Goal: Information Seeking & Learning: Learn about a topic

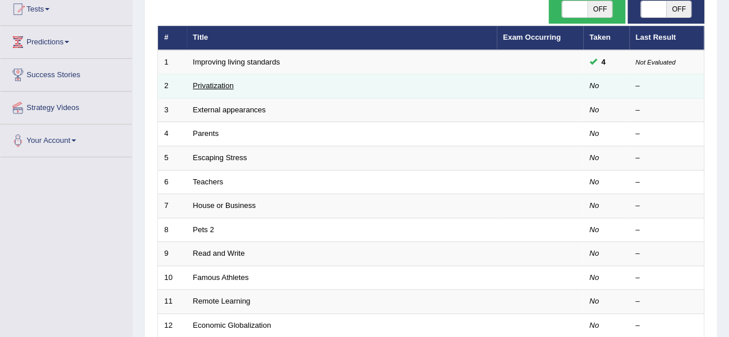
click at [213, 86] on link "Privatization" at bounding box center [213, 85] width 41 height 9
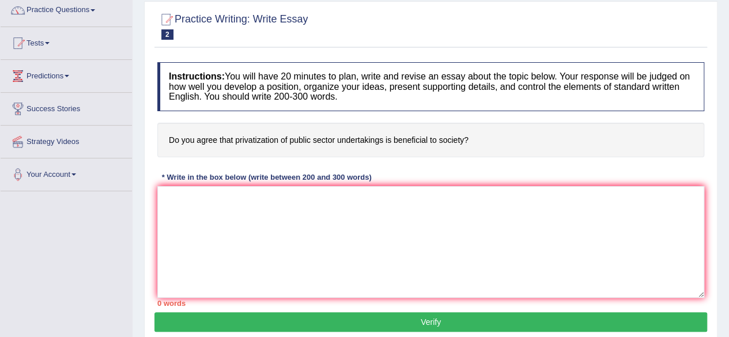
scroll to position [111, 0]
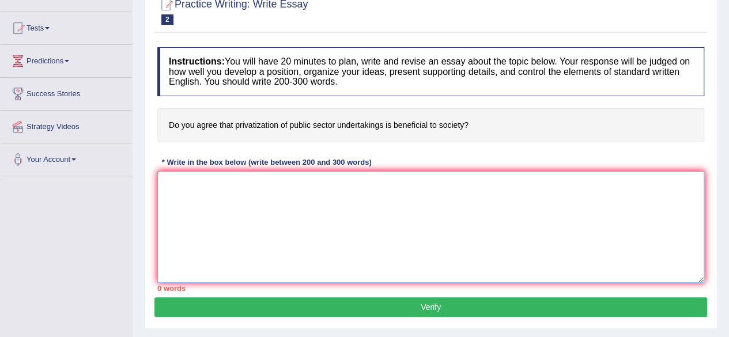
click at [195, 185] on textarea at bounding box center [430, 227] width 547 height 112
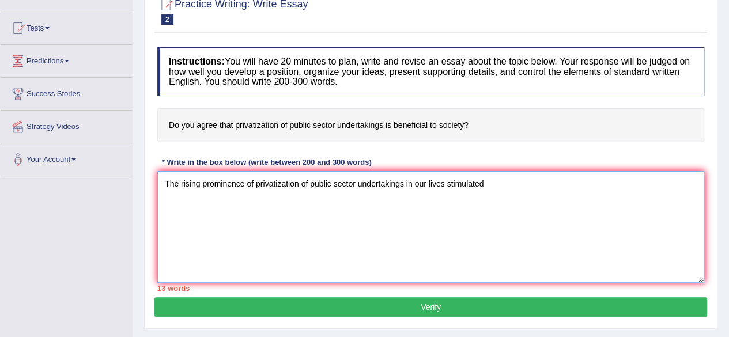
click at [444, 183] on textarea "The rising prominence of privatization of public sector undertakings in our liv…" at bounding box center [430, 227] width 547 height 112
click at [507, 184] on textarea "The rising prominence of privatization of public sector undertakings in our liv…" at bounding box center [430, 227] width 547 height 112
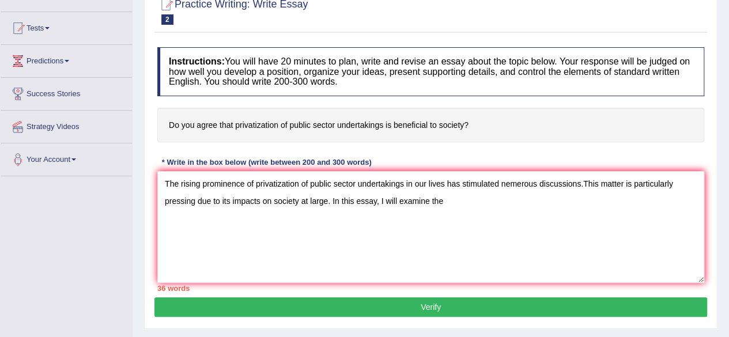
drag, startPoint x: 168, startPoint y: 123, endPoint x: 467, endPoint y: 131, distance: 299.0
click at [467, 131] on h4 "Do you agree that privatization of public sector undertakings is beneficial to …" at bounding box center [430, 125] width 547 height 35
click at [444, 199] on textarea "The rising prominence of privatization of public sector undertakings in our liv…" at bounding box center [430, 227] width 547 height 112
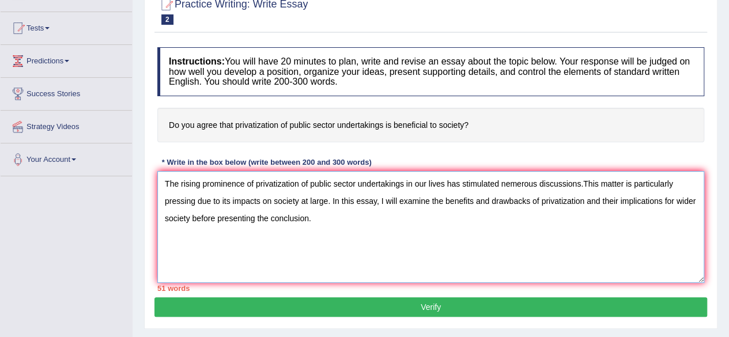
click at [266, 219] on textarea "The rising prominence of privatization of public sector undertakings in our liv…" at bounding box center [430, 227] width 547 height 112
click at [344, 221] on textarea "The rising prominence of privatization of public sector undertakings in our liv…" at bounding box center [430, 227] width 547 height 112
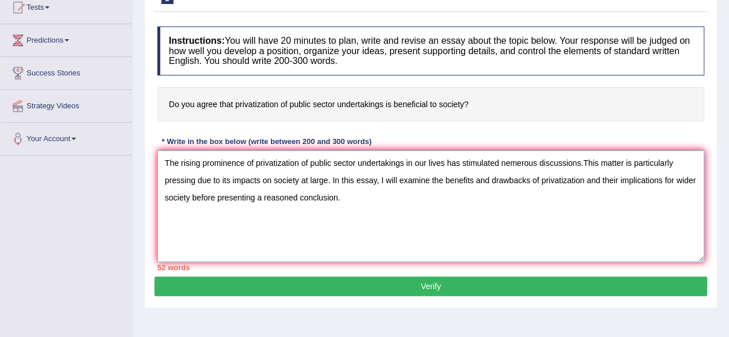
scroll to position [162, 0]
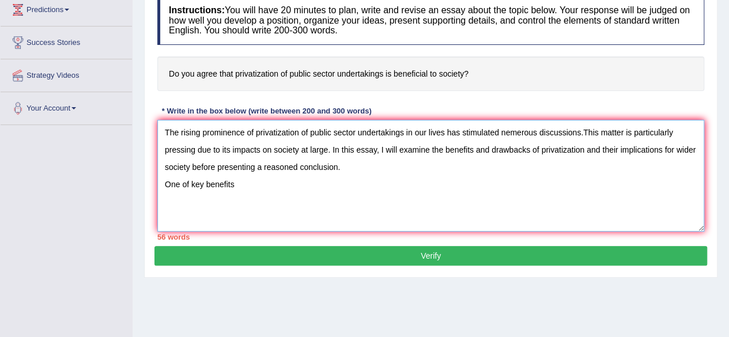
click at [189, 183] on textarea "The rising prominence of privatization of public sector undertakings in our liv…" at bounding box center [430, 176] width 547 height 112
click at [248, 184] on textarea "The rising prominence of privatization of public sector undertakings in our liv…" at bounding box center [430, 176] width 547 height 112
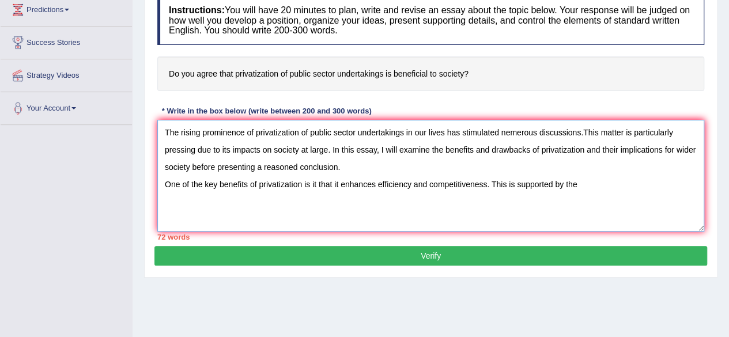
click at [517, 183] on textarea "The rising prominence of privatization of public sector undertakings in our liv…" at bounding box center [430, 176] width 547 height 112
click at [604, 182] on textarea "The rising prominence of privatization of public sector undertakings in our liv…" at bounding box center [430, 176] width 547 height 112
drag, startPoint x: 259, startPoint y: 184, endPoint x: 301, endPoint y: 185, distance: 42.1
click at [301, 185] on textarea "The rising prominence of privatization of public sector undertakings in our liv…" at bounding box center [430, 176] width 547 height 112
click at [677, 184] on textarea "The rising prominence of privatization of public sector undertakings in our liv…" at bounding box center [430, 176] width 547 height 112
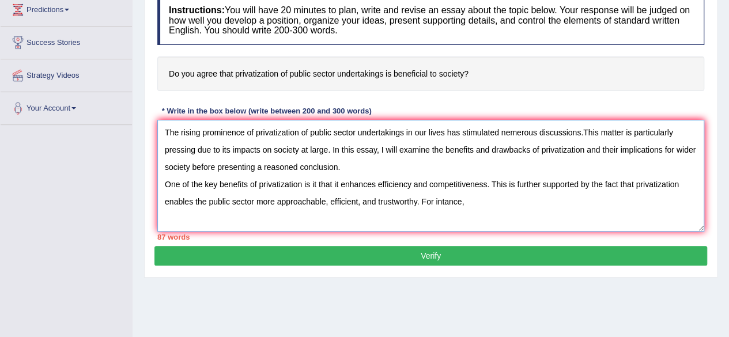
paste textarea "privatization"
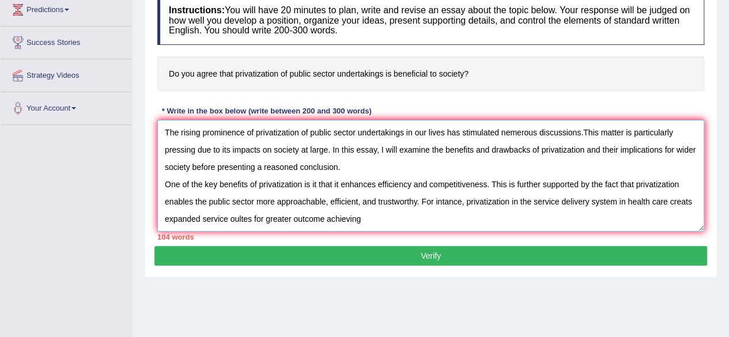
click at [324, 217] on textarea "The rising prominence of privatization of public sector undertakings in our liv…" at bounding box center [430, 176] width 547 height 112
click at [374, 215] on textarea "The rising prominence of privatization of public sector undertakings in our liv…" at bounding box center [430, 176] width 547 height 112
paste textarea "privatization"
click at [568, 215] on textarea "The rising prominence of privatization of public sector undertakings in our liv…" at bounding box center [430, 176] width 547 height 112
click at [600, 219] on textarea "The rising prominence of privatization of public sector undertakings in our liv…" at bounding box center [430, 176] width 547 height 112
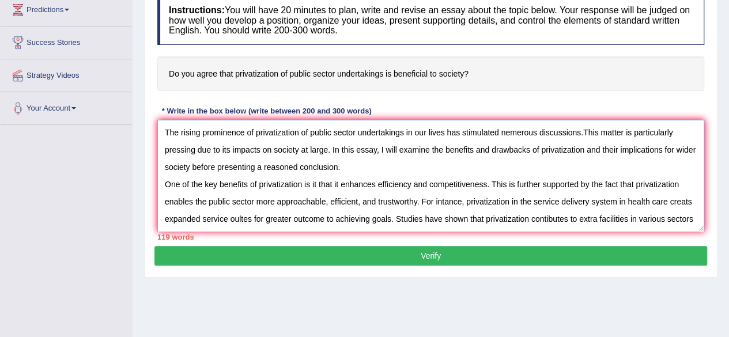
scroll to position [10, 0]
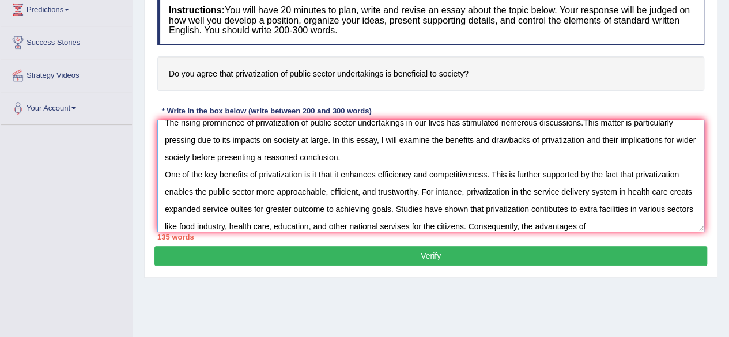
paste textarea "privatization"
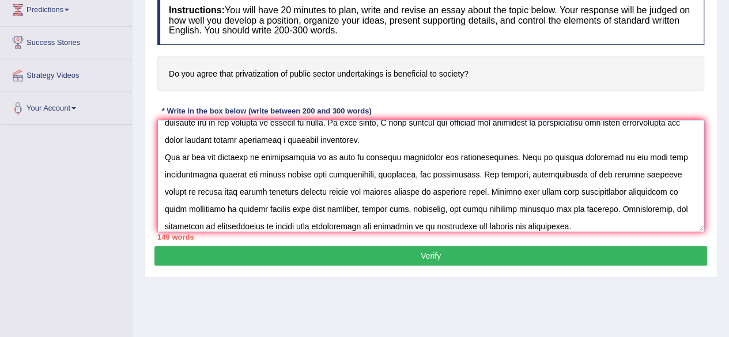
scroll to position [44, 0]
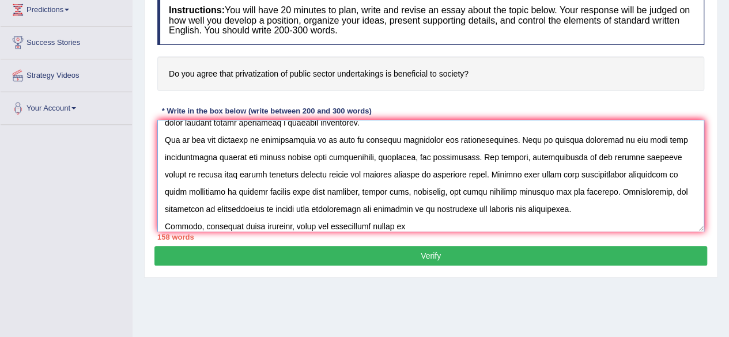
paste textarea "privatization"
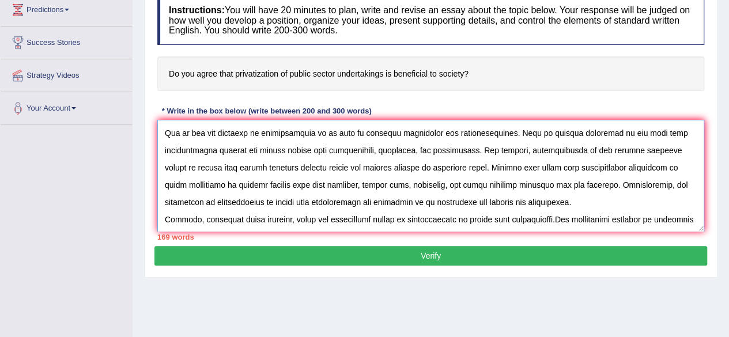
scroll to position [62, 0]
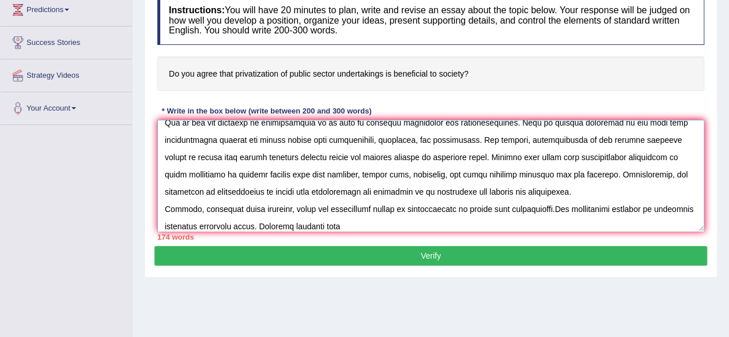
paste textarea "privatization"
drag, startPoint x: 397, startPoint y: 209, endPoint x: 539, endPoint y: 207, distance: 141.7
click at [539, 207] on textarea at bounding box center [430, 176] width 547 height 112
click at [376, 223] on textarea at bounding box center [430, 176] width 547 height 112
paste textarea "privatization of public area undertakings"
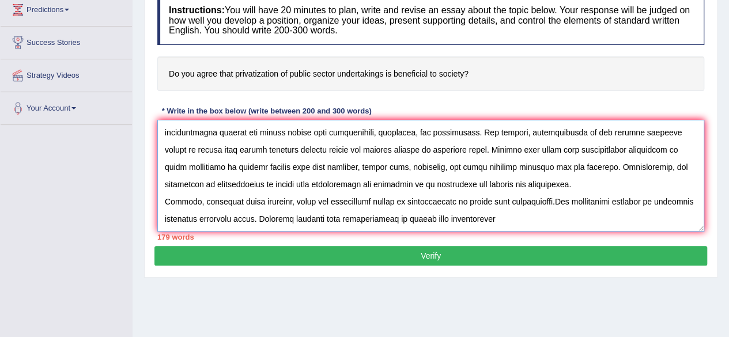
scroll to position [69, 0]
click at [637, 219] on textarea at bounding box center [430, 176] width 547 height 112
click at [683, 218] on textarea at bounding box center [430, 176] width 547 height 112
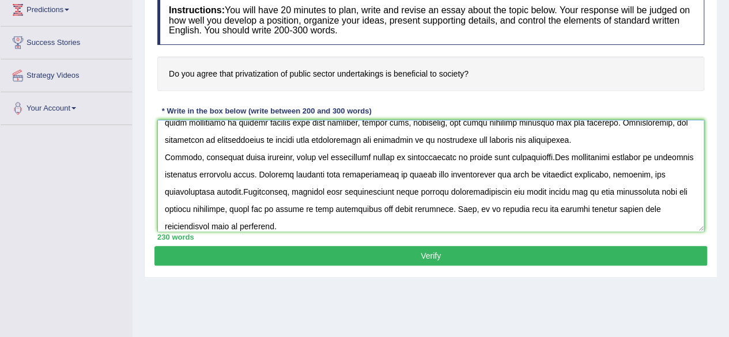
scroll to position [131, 0]
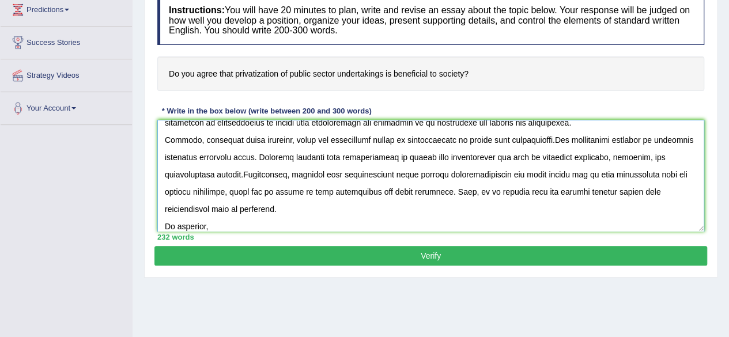
paste textarea "privatization of public area undertakings"
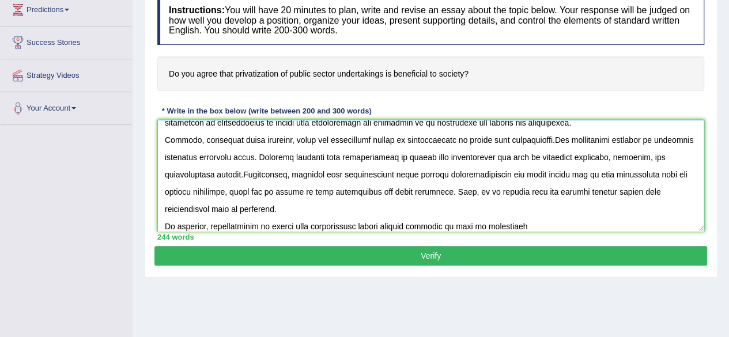
scroll to position [138, 0]
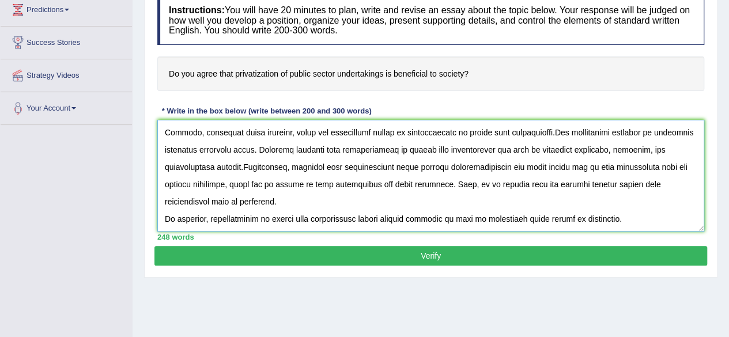
click at [537, 219] on textarea at bounding box center [430, 176] width 547 height 112
click at [616, 218] on textarea at bounding box center [430, 176] width 547 height 112
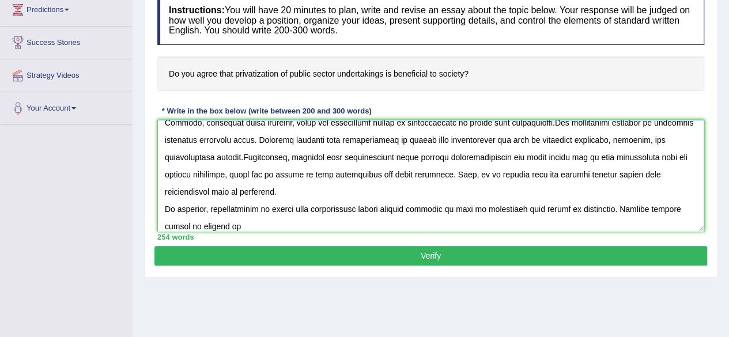
click at [198, 224] on textarea at bounding box center [430, 176] width 547 height 112
click at [219, 228] on textarea at bounding box center [430, 176] width 547 height 112
click at [227, 227] on textarea at bounding box center [430, 176] width 547 height 112
paste textarea "privatization of public area undertakings"
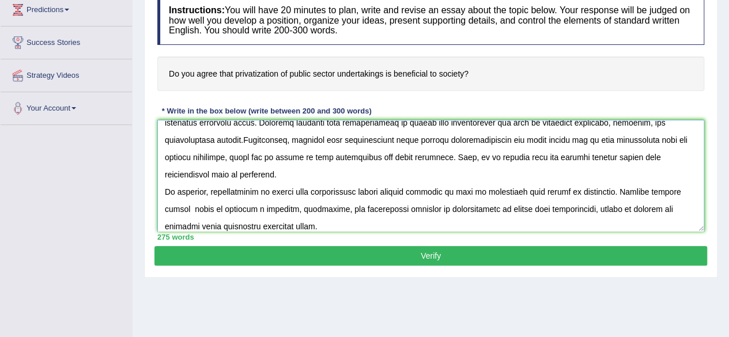
scroll to position [173, 0]
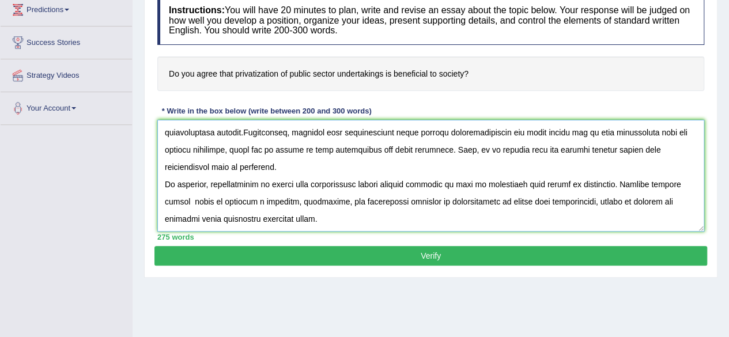
click at [532, 180] on textarea at bounding box center [430, 176] width 547 height 112
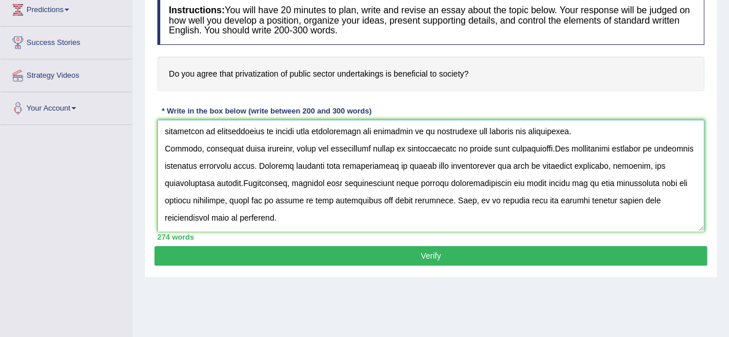
scroll to position [118, 0]
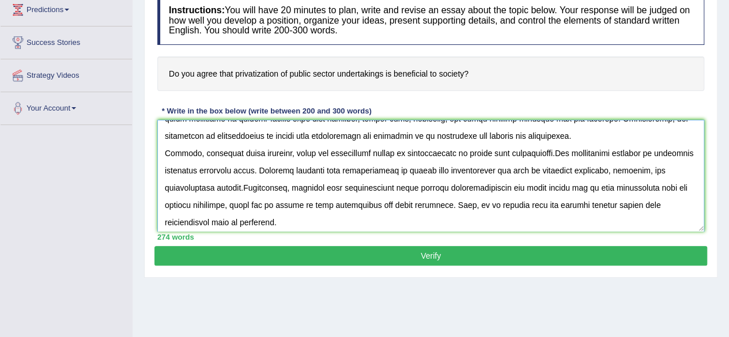
click at [183, 169] on textarea at bounding box center [430, 176] width 547 height 112
click at [196, 169] on textarea at bounding box center [430, 176] width 547 height 112
click at [641, 150] on textarea at bounding box center [430, 176] width 547 height 112
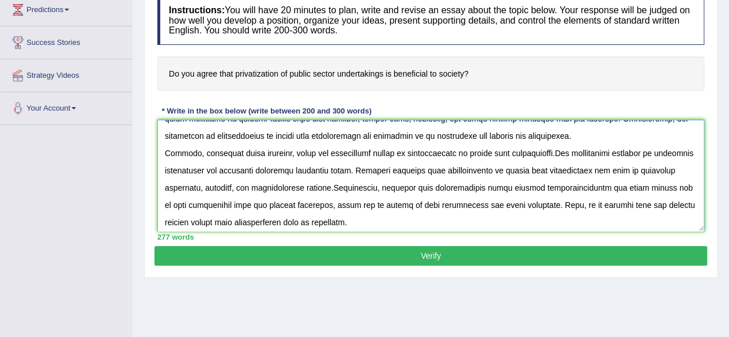
click at [333, 171] on textarea at bounding box center [430, 176] width 547 height 112
click at [543, 154] on textarea at bounding box center [430, 176] width 547 height 112
click at [225, 169] on textarea at bounding box center [430, 176] width 547 height 112
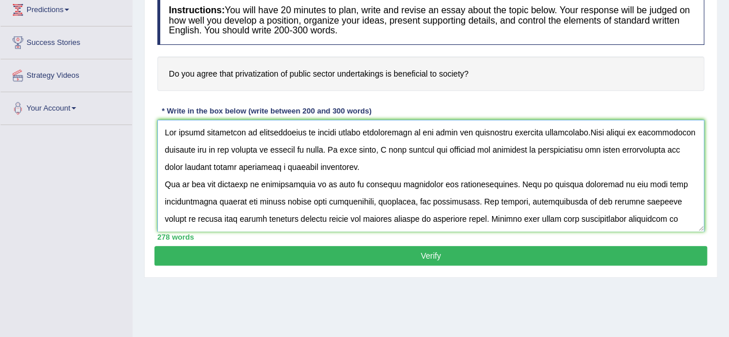
scroll to position [137, 0]
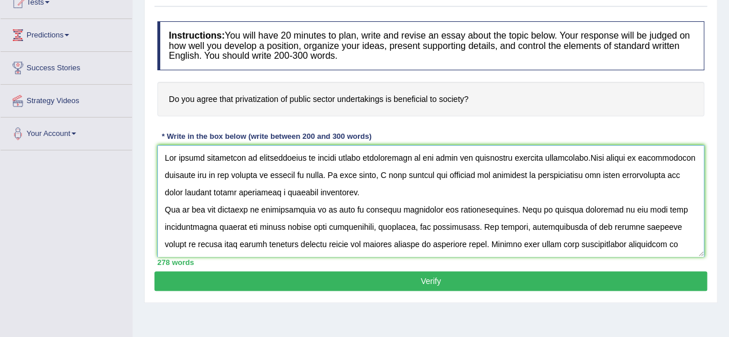
click at [508, 157] on textarea at bounding box center [430, 201] width 547 height 112
click at [225, 176] on textarea at bounding box center [430, 201] width 547 height 112
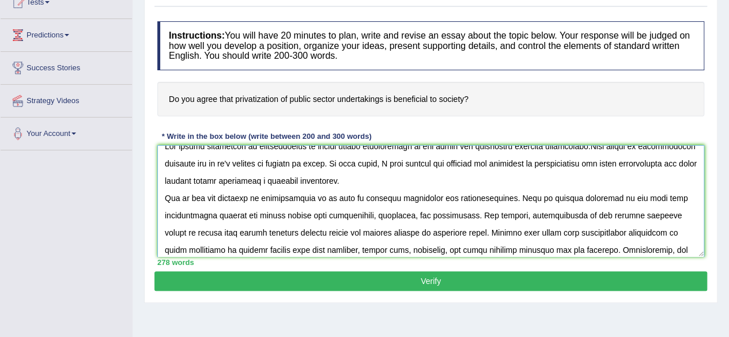
scroll to position [0, 0]
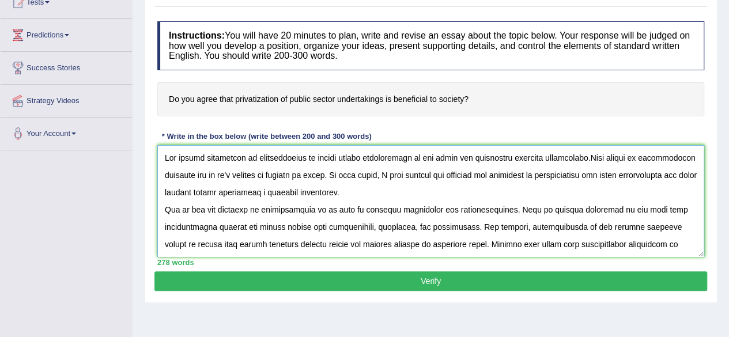
drag, startPoint x: 257, startPoint y: 243, endPoint x: 162, endPoint y: 146, distance: 136.4
click at [162, 146] on textarea at bounding box center [430, 201] width 547 height 112
click at [377, 193] on textarea at bounding box center [430, 201] width 547 height 112
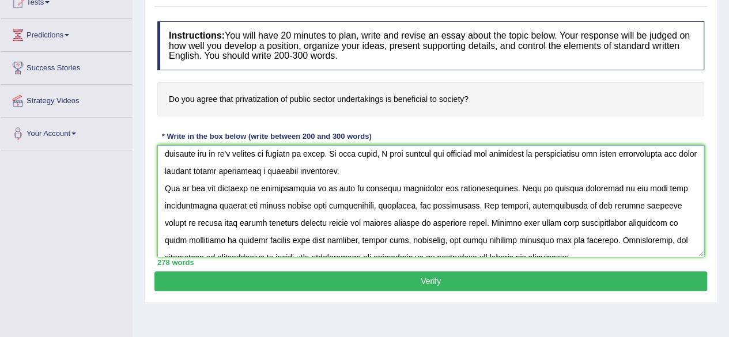
click at [317, 187] on textarea at bounding box center [430, 201] width 547 height 112
type textarea "The rising prominence of privatization of public sector undertakings in our liv…"
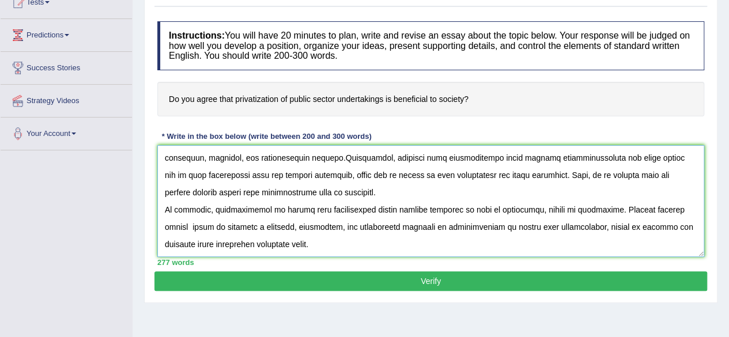
scroll to position [169, 0]
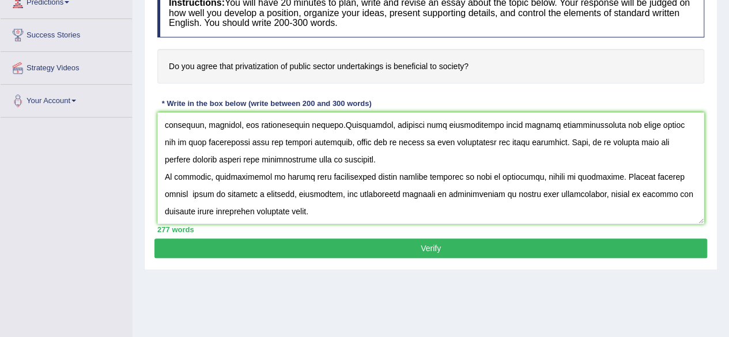
click at [440, 248] on button "Verify" at bounding box center [430, 248] width 552 height 20
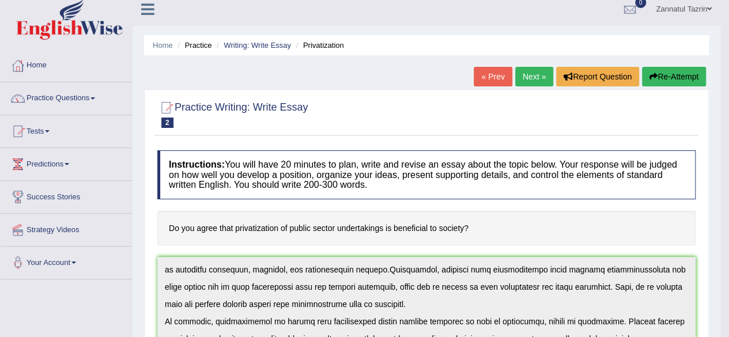
scroll to position [0, 0]
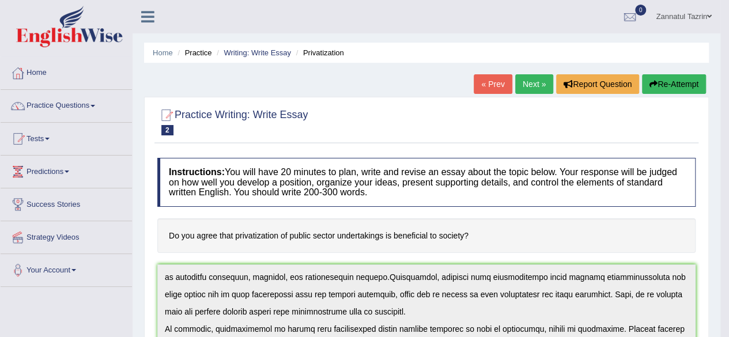
click at [665, 80] on button "Re-Attempt" at bounding box center [674, 84] width 64 height 20
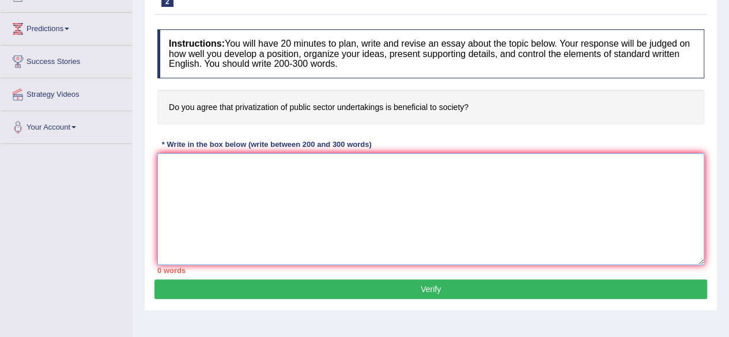
click at [158, 162] on textarea at bounding box center [430, 209] width 547 height 112
paste textarea "The rising prominence of privatization of public sector undertakings in our liv…"
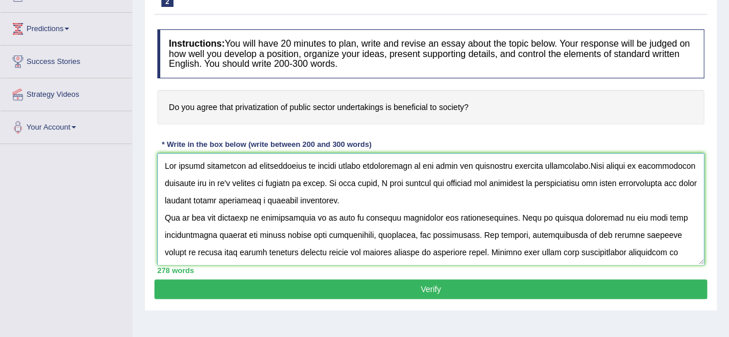
click at [582, 166] on textarea at bounding box center [430, 209] width 547 height 112
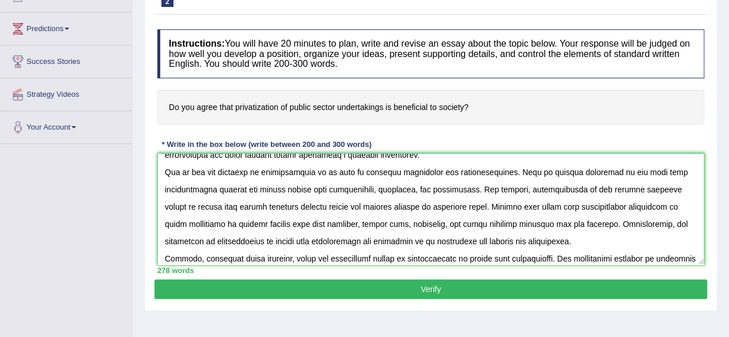
scroll to position [45, 0]
click at [318, 173] on textarea at bounding box center [430, 209] width 547 height 112
click at [442, 191] on textarea at bounding box center [430, 209] width 547 height 112
click at [184, 204] on textarea at bounding box center [430, 209] width 547 height 112
click at [195, 204] on textarea at bounding box center [430, 209] width 547 height 112
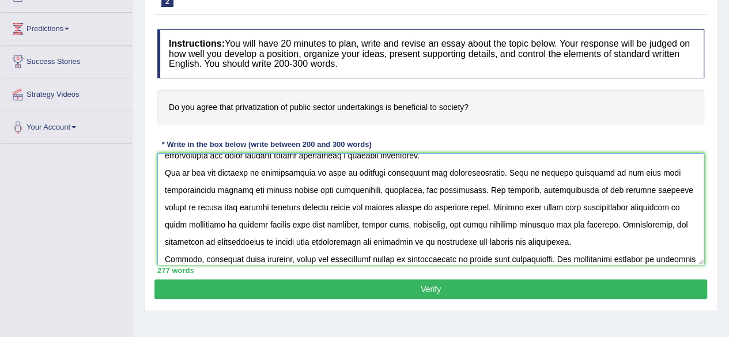
click at [271, 206] on textarea at bounding box center [430, 209] width 547 height 112
click at [281, 207] on textarea at bounding box center [430, 209] width 547 height 112
click at [276, 206] on textarea at bounding box center [430, 209] width 547 height 112
click at [577, 206] on textarea at bounding box center [430, 209] width 547 height 112
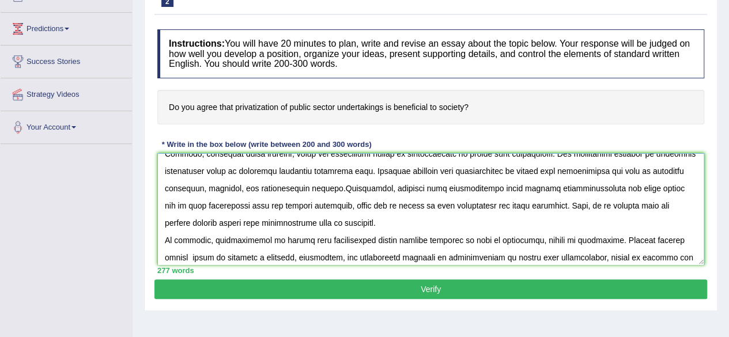
scroll to position [156, 0]
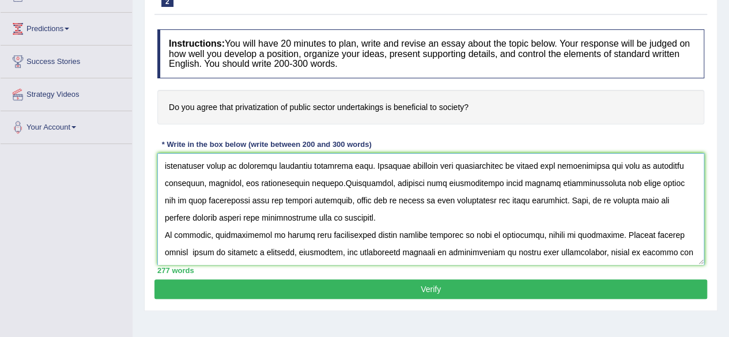
click at [319, 181] on textarea at bounding box center [430, 209] width 547 height 112
click at [578, 183] on textarea at bounding box center [430, 209] width 547 height 112
click at [634, 185] on textarea at bounding box center [430, 209] width 547 height 112
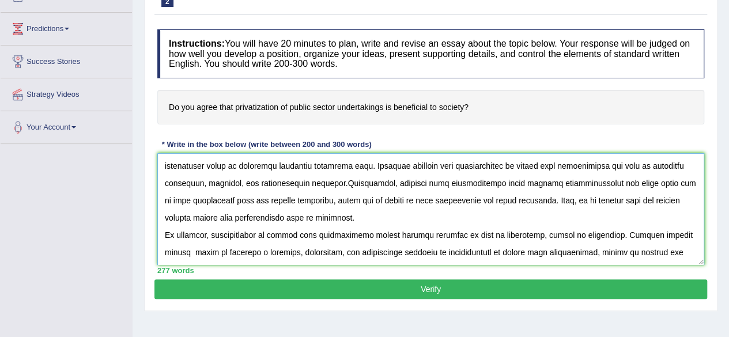
click at [685, 199] on textarea at bounding box center [430, 209] width 547 height 112
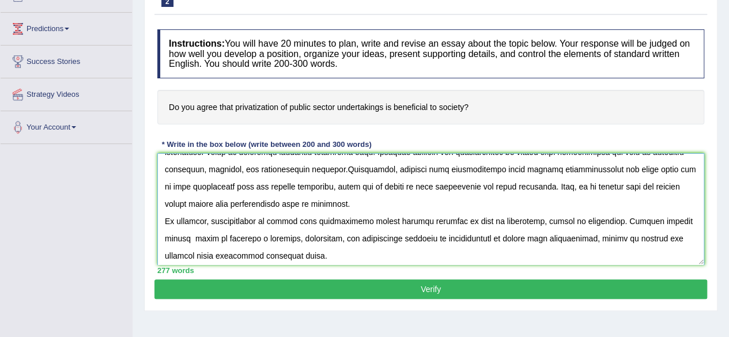
scroll to position [173, 0]
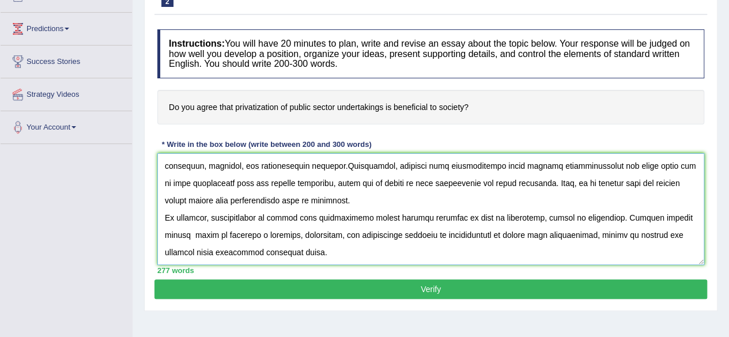
type textarea "The rising prominence of privatization of public sector undertakings in our liv…"
click at [431, 285] on button "Verify" at bounding box center [430, 289] width 552 height 20
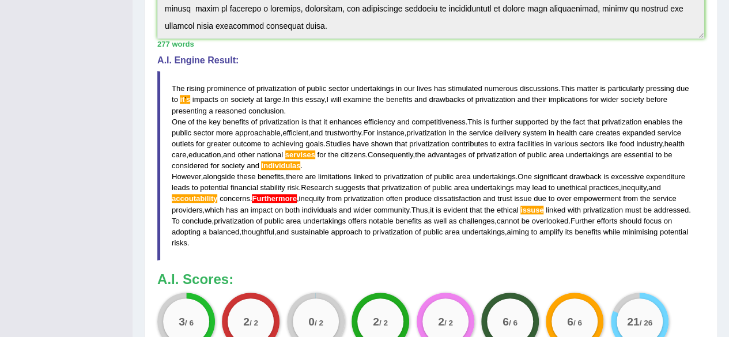
scroll to position [344, 0]
drag, startPoint x: 174, startPoint y: 80, endPoint x: 263, endPoint y: 289, distance: 226.6
click at [263, 289] on div "Instructions: You will have 20 minutes to plan, write and revise an essay about…" at bounding box center [430, 91] width 552 height 556
drag, startPoint x: 223, startPoint y: 254, endPoint x: 231, endPoint y: 210, distance: 44.5
click at [231, 210] on blockquote "The rising prominence of privatization of public sector undertakings in our liv…" at bounding box center [430, 165] width 547 height 190
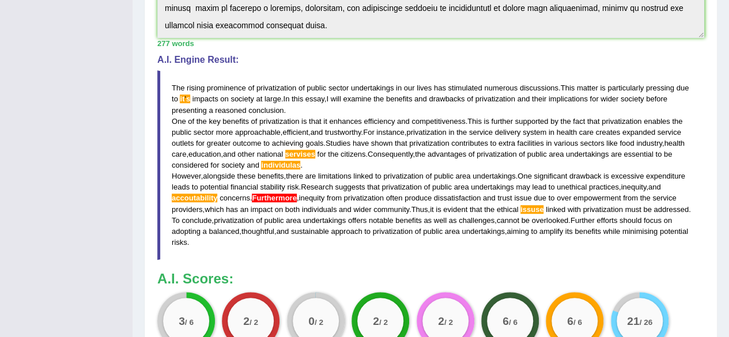
click at [231, 210] on span "has" at bounding box center [232, 209] width 12 height 9
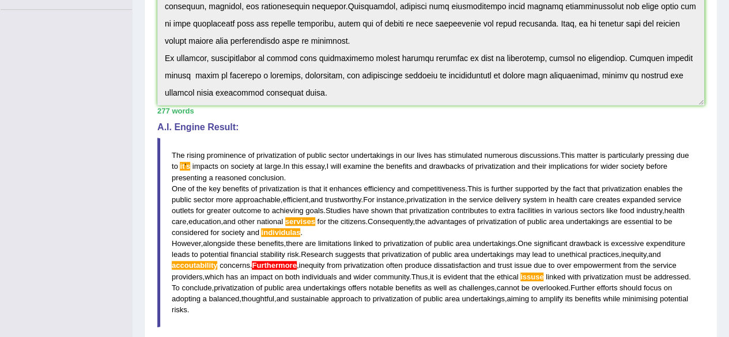
scroll to position [278, 0]
drag, startPoint x: 173, startPoint y: 149, endPoint x: 293, endPoint y: 321, distance: 209.3
click at [293, 321] on blockquote "The rising prominence of privatization of public sector undertakings in our liv…" at bounding box center [430, 232] width 547 height 190
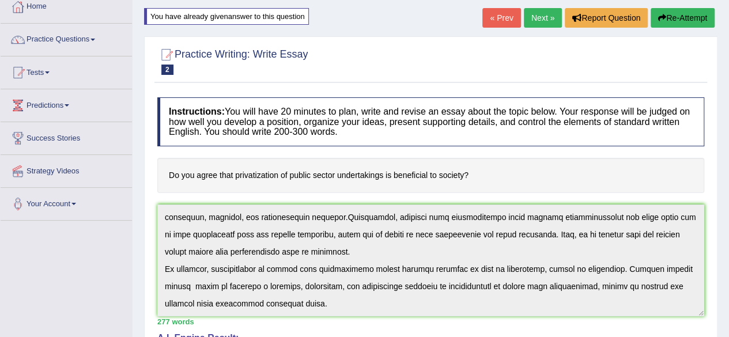
scroll to position [65, 0]
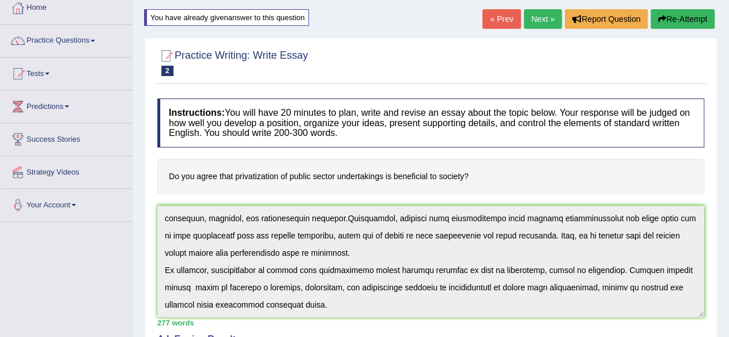
click at [674, 18] on button "Re-Attempt" at bounding box center [682, 19] width 64 height 20
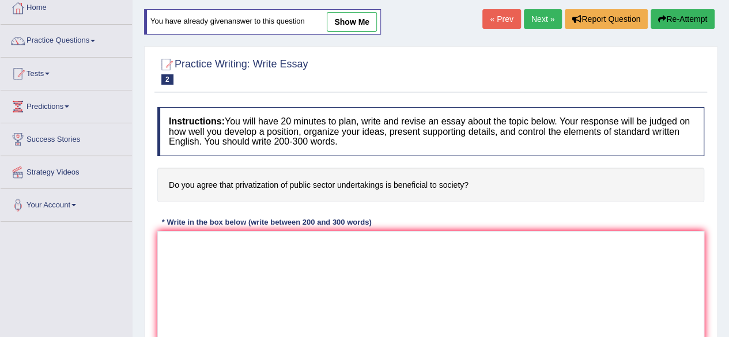
click at [207, 243] on textarea at bounding box center [430, 287] width 547 height 112
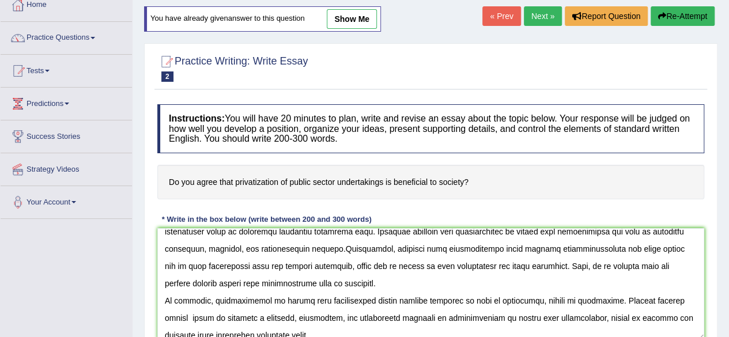
scroll to position [173, 0]
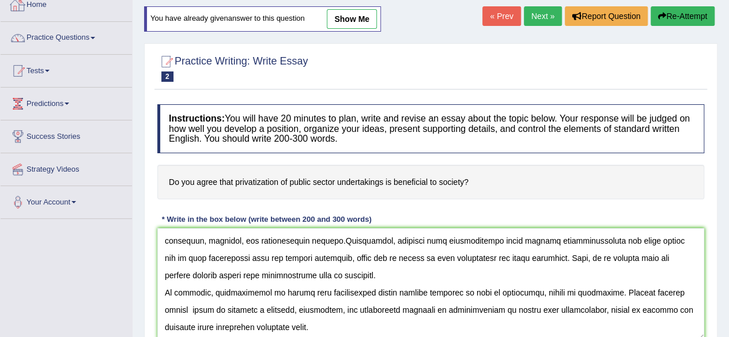
type textarea "The rising prominence of privatization of public sector undertakings in our liv…"
click at [670, 13] on button "Re-Attempt" at bounding box center [682, 16] width 64 height 20
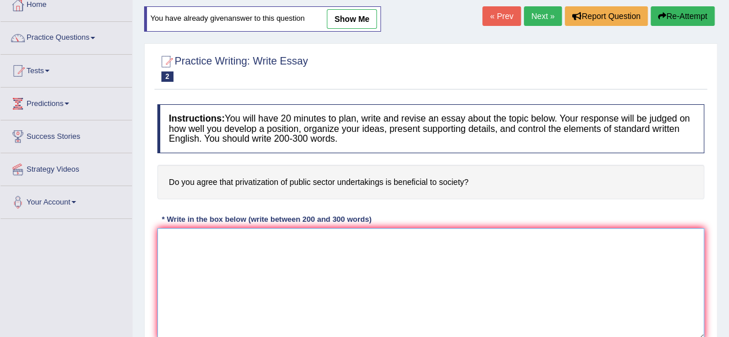
click at [172, 241] on textarea at bounding box center [430, 284] width 547 height 112
paste textarea "The rising prominence of privatization of public sector undertakings in our liv…"
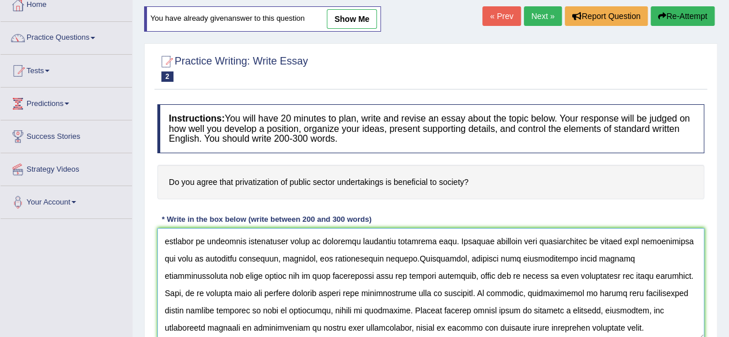
scroll to position [129, 0]
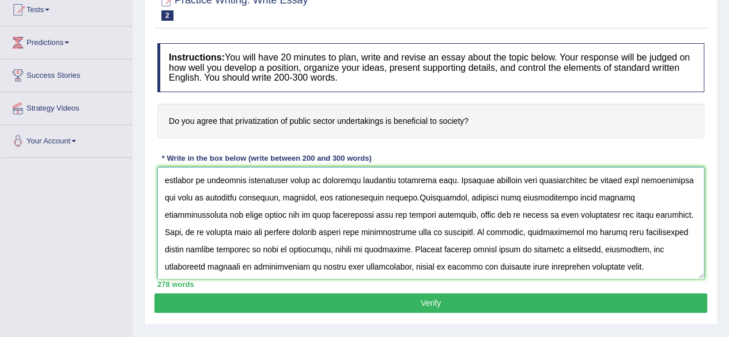
drag, startPoint x: 360, startPoint y: 193, endPoint x: 349, endPoint y: 224, distance: 33.0
click at [349, 224] on textarea at bounding box center [430, 223] width 547 height 112
paste textarea "ies arising from profit-driven models often create dissatisfaction and distrust…"
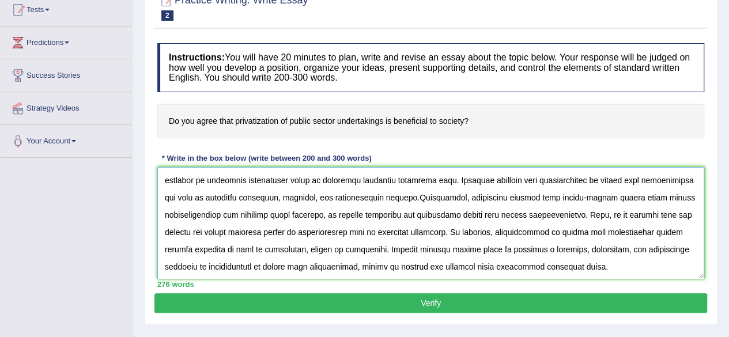
click at [361, 196] on textarea at bounding box center [430, 223] width 547 height 112
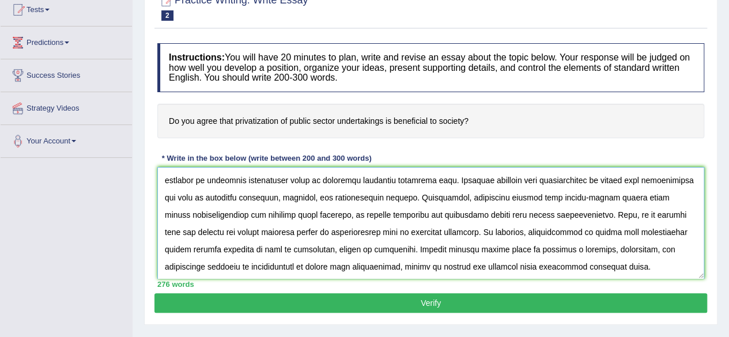
click at [353, 196] on textarea at bounding box center [430, 223] width 547 height 112
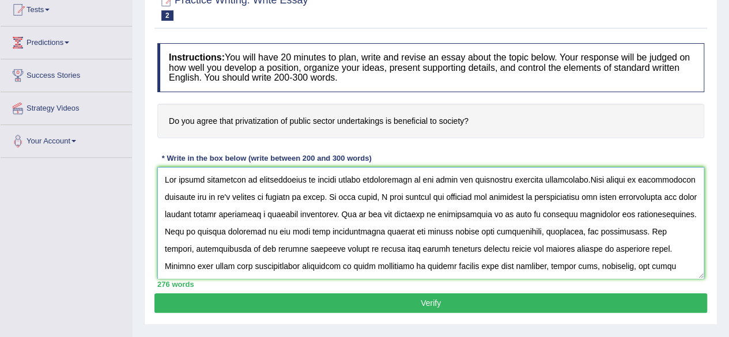
click at [582, 178] on textarea at bounding box center [430, 223] width 547 height 112
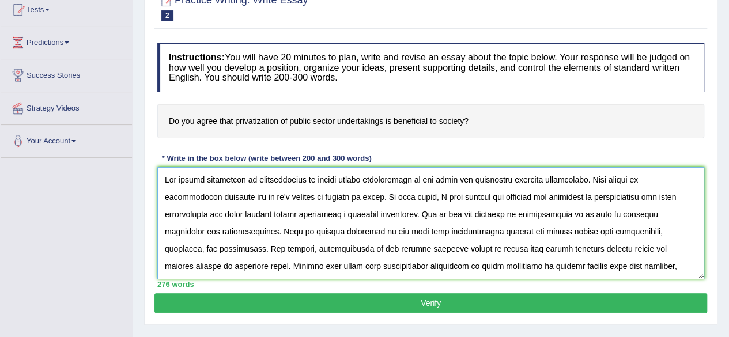
click at [229, 194] on textarea at bounding box center [430, 223] width 547 height 112
click at [262, 204] on textarea at bounding box center [430, 223] width 547 height 112
click at [516, 215] on textarea at bounding box center [430, 223] width 547 height 112
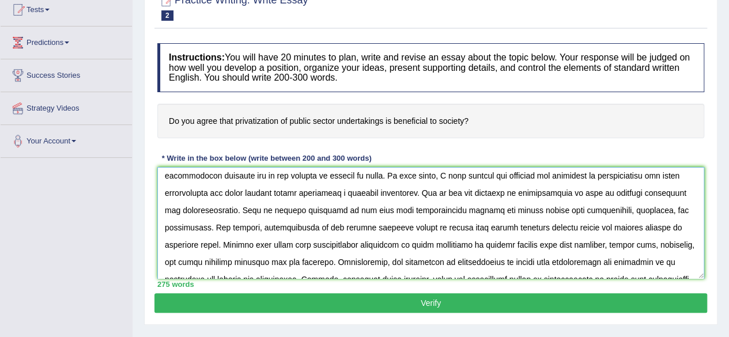
scroll to position [21, 0]
click at [631, 208] on textarea at bounding box center [430, 223] width 547 height 112
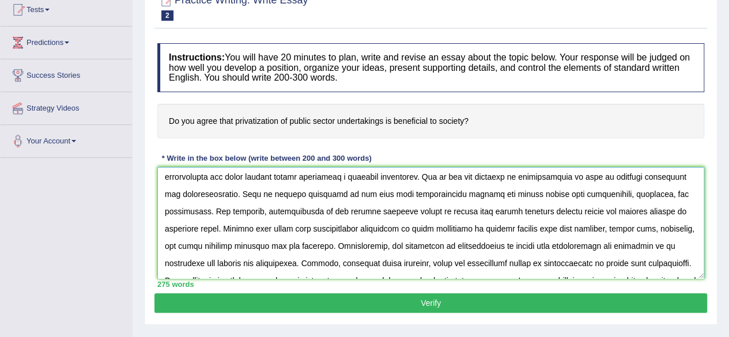
scroll to position [38, 0]
click at [386, 209] on textarea at bounding box center [430, 223] width 547 height 112
click at [397, 213] on textarea at bounding box center [430, 223] width 547 height 112
click at [482, 211] on textarea at bounding box center [430, 223] width 547 height 112
click at [265, 226] on textarea at bounding box center [430, 223] width 547 height 112
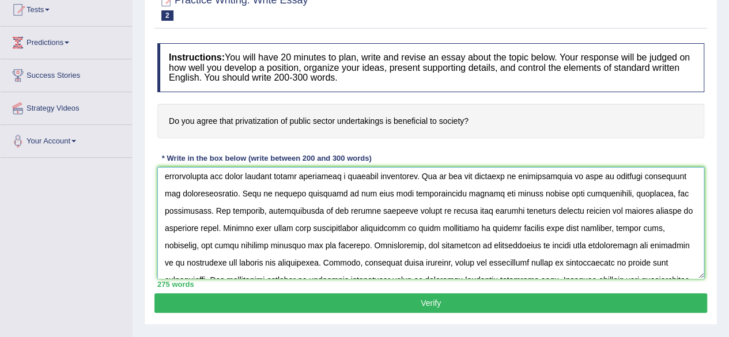
click at [653, 228] on textarea at bounding box center [430, 223] width 547 height 112
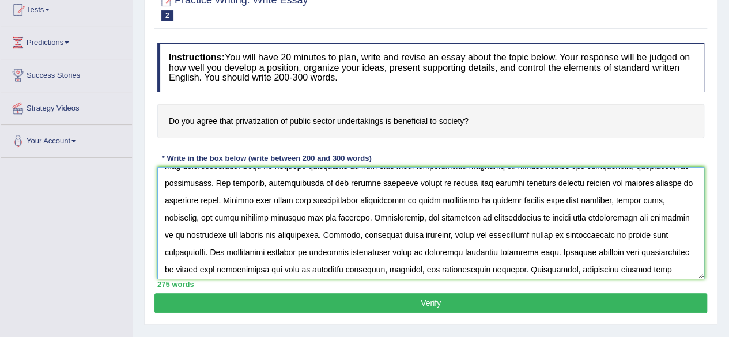
scroll to position [92, 0]
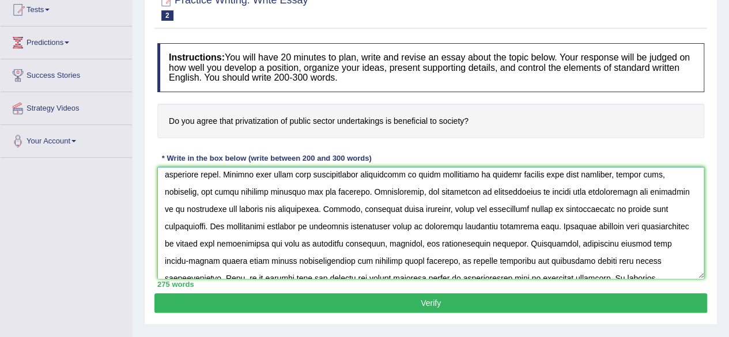
click at [472, 209] on textarea at bounding box center [430, 223] width 547 height 112
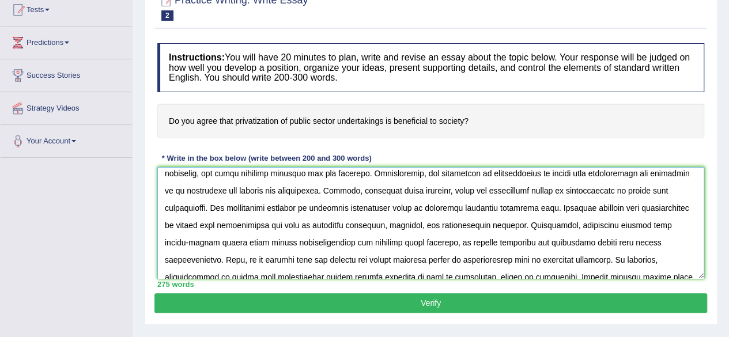
scroll to position [110, 0]
click at [207, 208] on textarea at bounding box center [430, 223] width 547 height 112
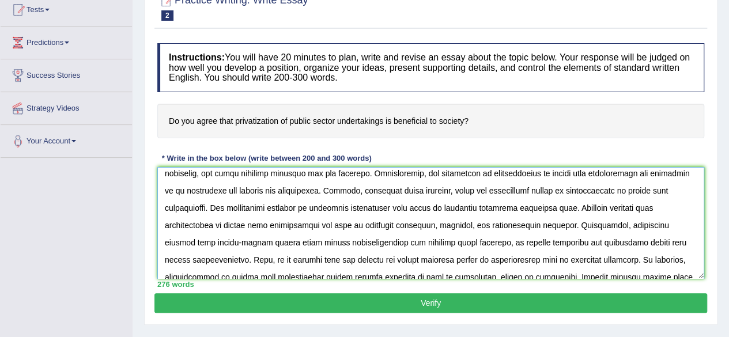
scroll to position [124, 0]
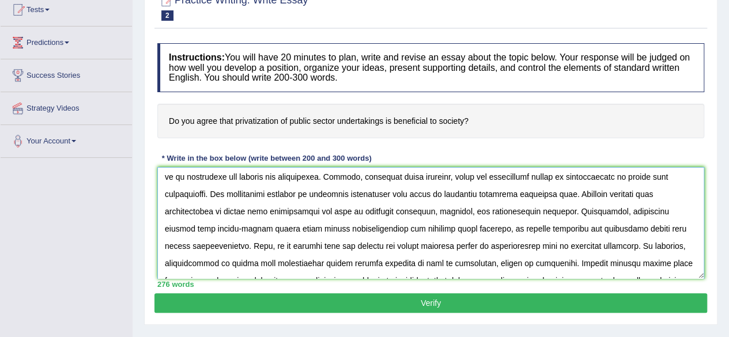
click at [199, 209] on textarea at bounding box center [430, 223] width 547 height 112
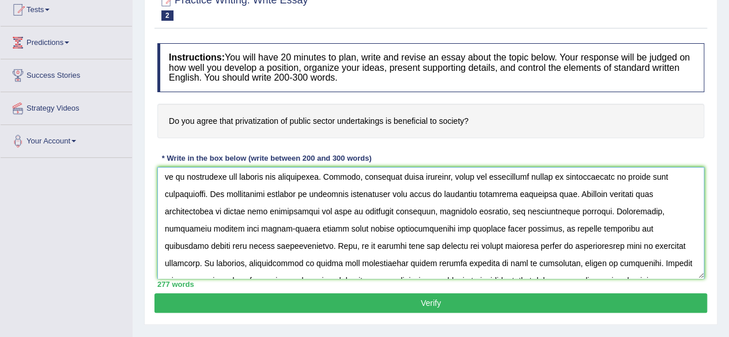
click at [286, 210] on textarea at bounding box center [430, 223] width 547 height 112
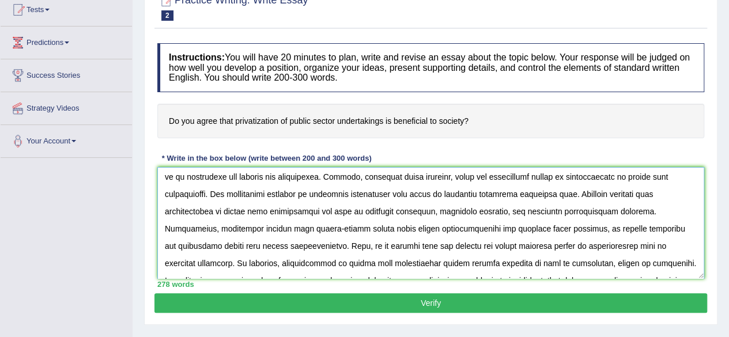
click at [405, 207] on textarea at bounding box center [430, 223] width 547 height 112
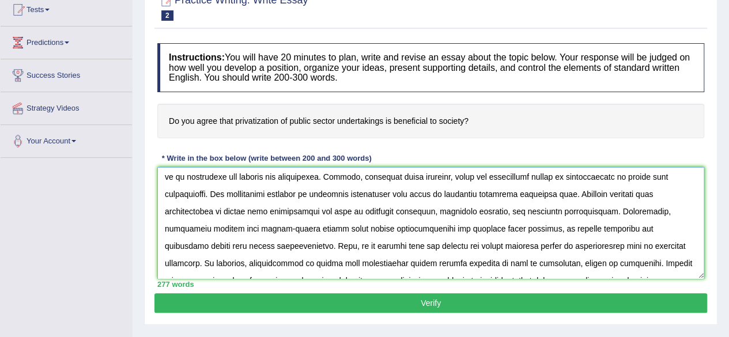
click at [373, 208] on textarea at bounding box center [430, 223] width 547 height 112
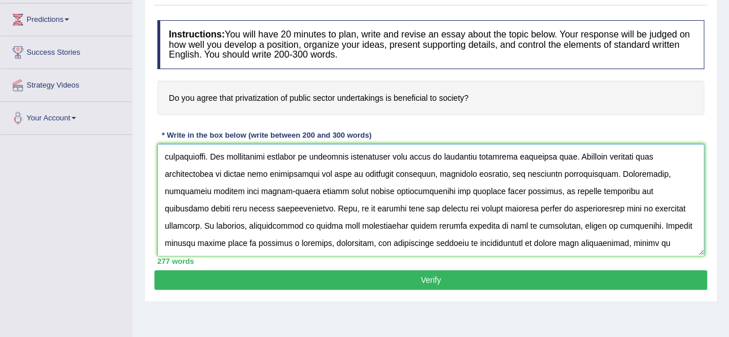
scroll to position [153, 0]
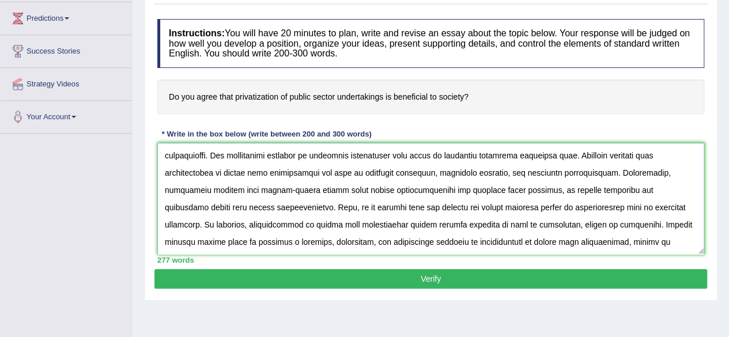
click at [289, 223] on textarea at bounding box center [430, 199] width 547 height 112
click at [530, 224] on textarea at bounding box center [430, 199] width 547 height 112
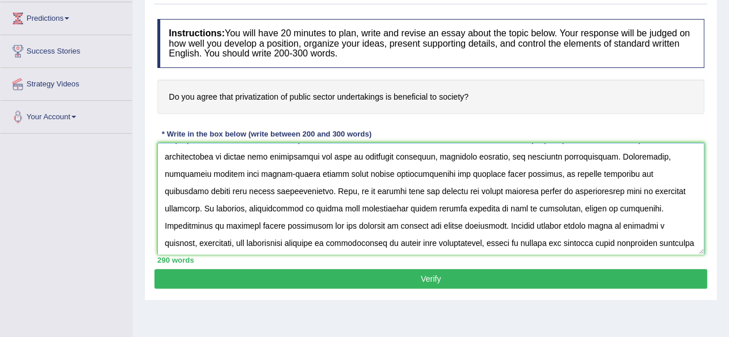
scroll to position [156, 0]
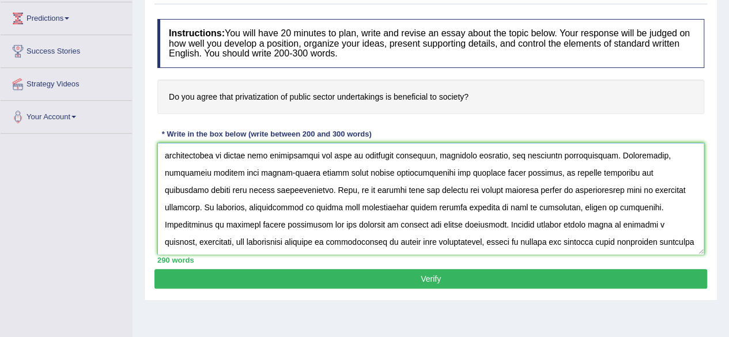
type textarea "The rising prominence of privatization of public sector undertakings in our liv…"
click at [453, 275] on button "Verify" at bounding box center [430, 279] width 552 height 20
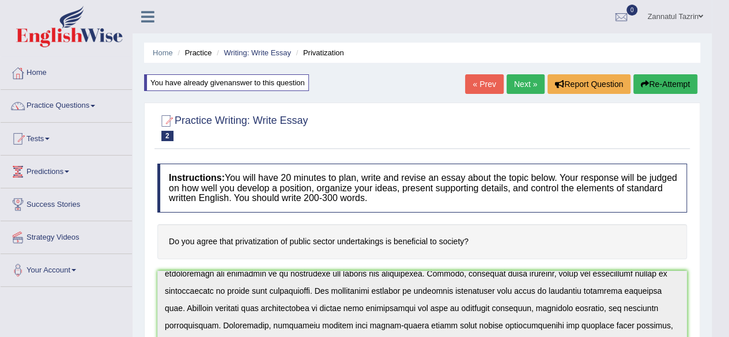
scroll to position [129, 0]
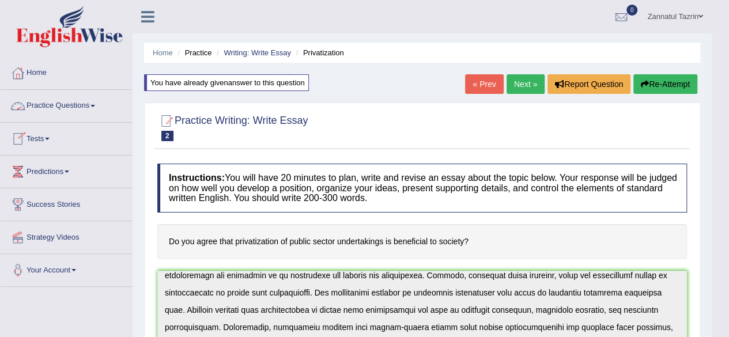
click at [82, 108] on link "Practice Questions" at bounding box center [66, 104] width 131 height 29
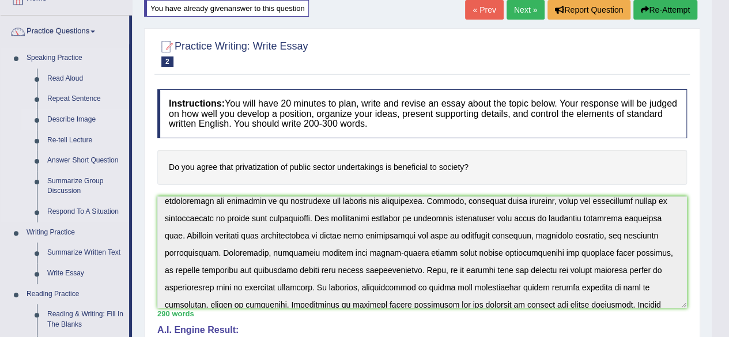
scroll to position [75, 0]
click at [74, 272] on link "Write Essay" at bounding box center [85, 273] width 87 height 21
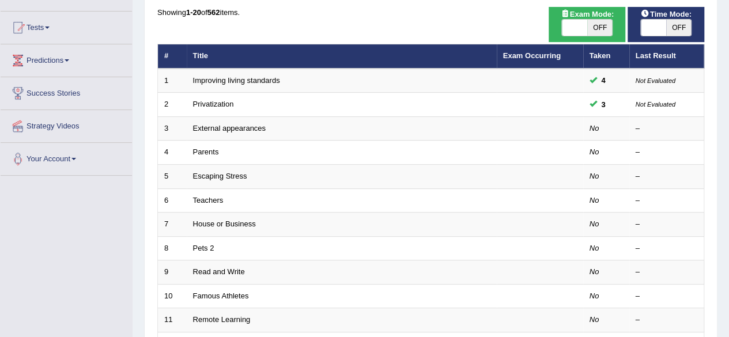
scroll to position [111, 0]
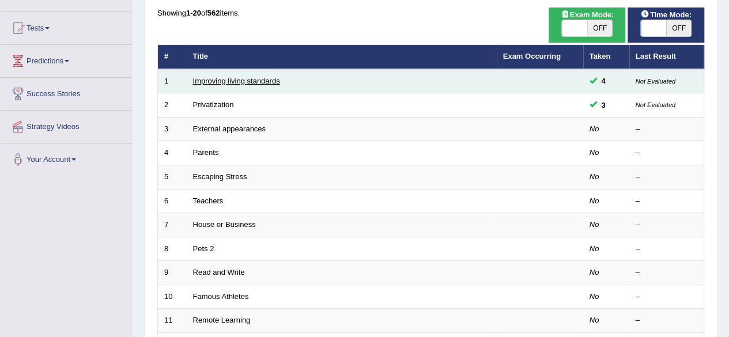
click at [247, 84] on link "Improving living standards" at bounding box center [236, 81] width 87 height 9
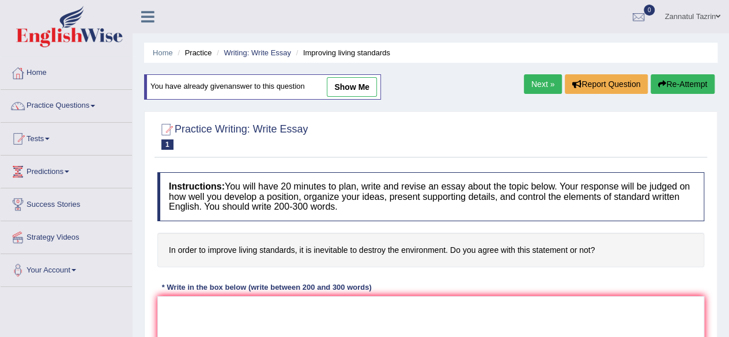
scroll to position [1, 0]
click at [352, 93] on link "show me" at bounding box center [352, 87] width 50 height 20
type textarea "The growing emphasis on improving living standards has sparked debates about wh…"
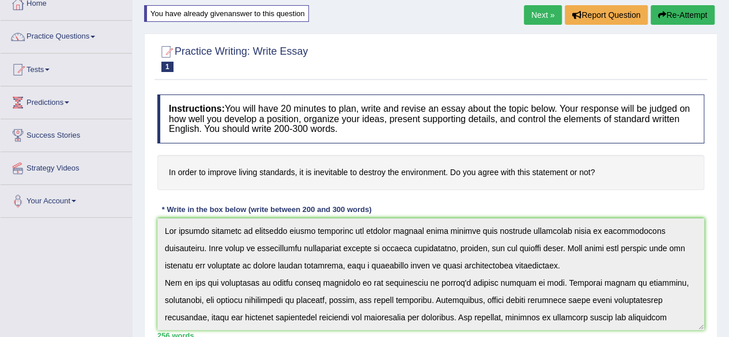
scroll to position [0, 0]
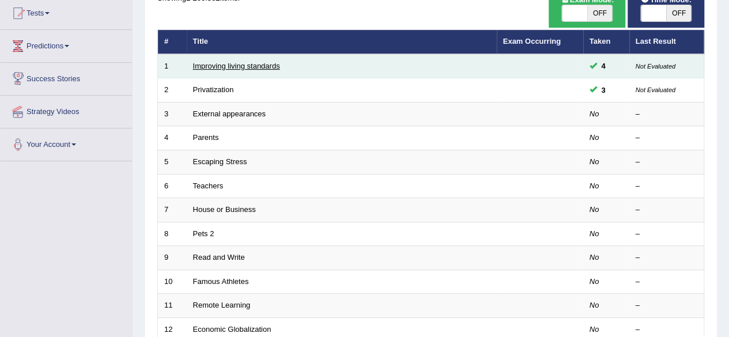
scroll to position [111, 0]
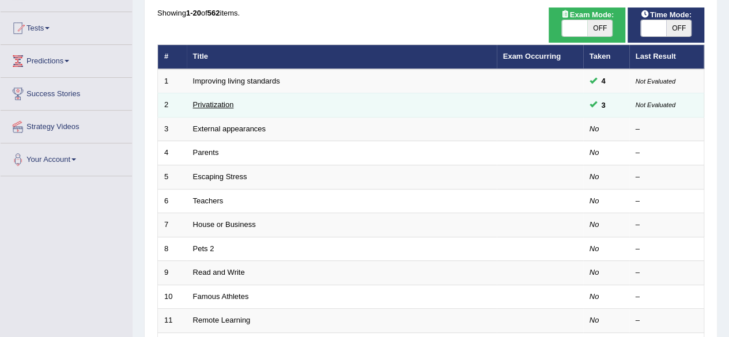
click at [210, 104] on link "Privatization" at bounding box center [213, 104] width 41 height 9
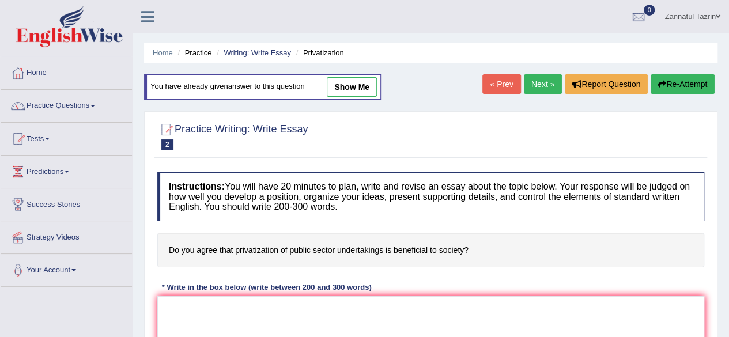
click at [345, 87] on link "show me" at bounding box center [352, 87] width 50 height 20
type textarea "The rising prominence of privatization of public sector undertakings in our liv…"
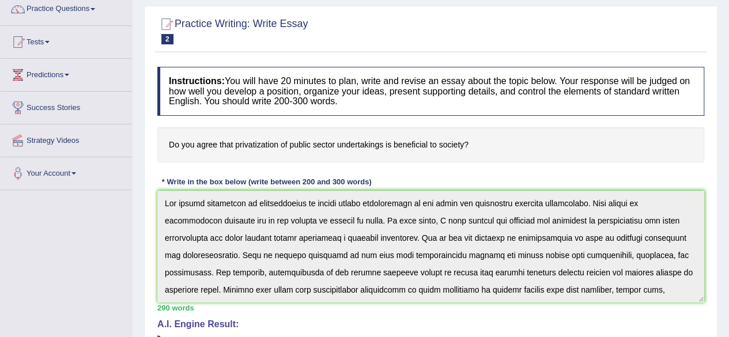
scroll to position [96, 0]
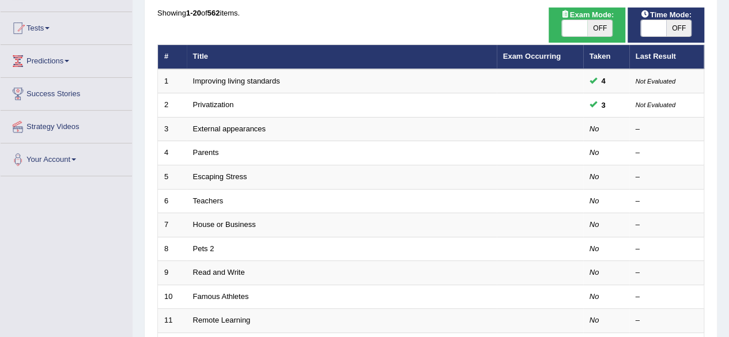
click at [52, 64] on link "Predictions" at bounding box center [66, 59] width 131 height 29
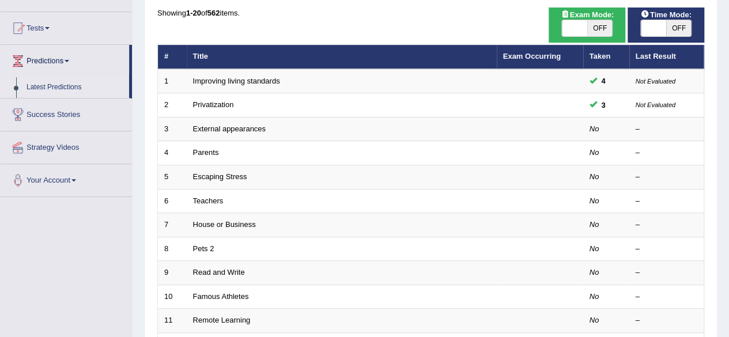
click at [56, 85] on link "Latest Predictions" at bounding box center [75, 87] width 108 height 21
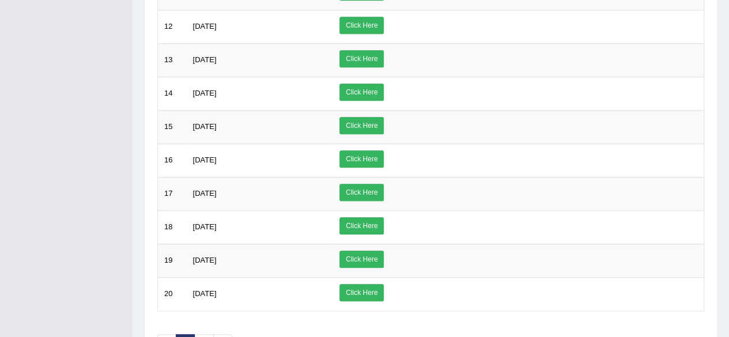
scroll to position [512, 0]
